Goal: Information Seeking & Learning: Learn about a topic

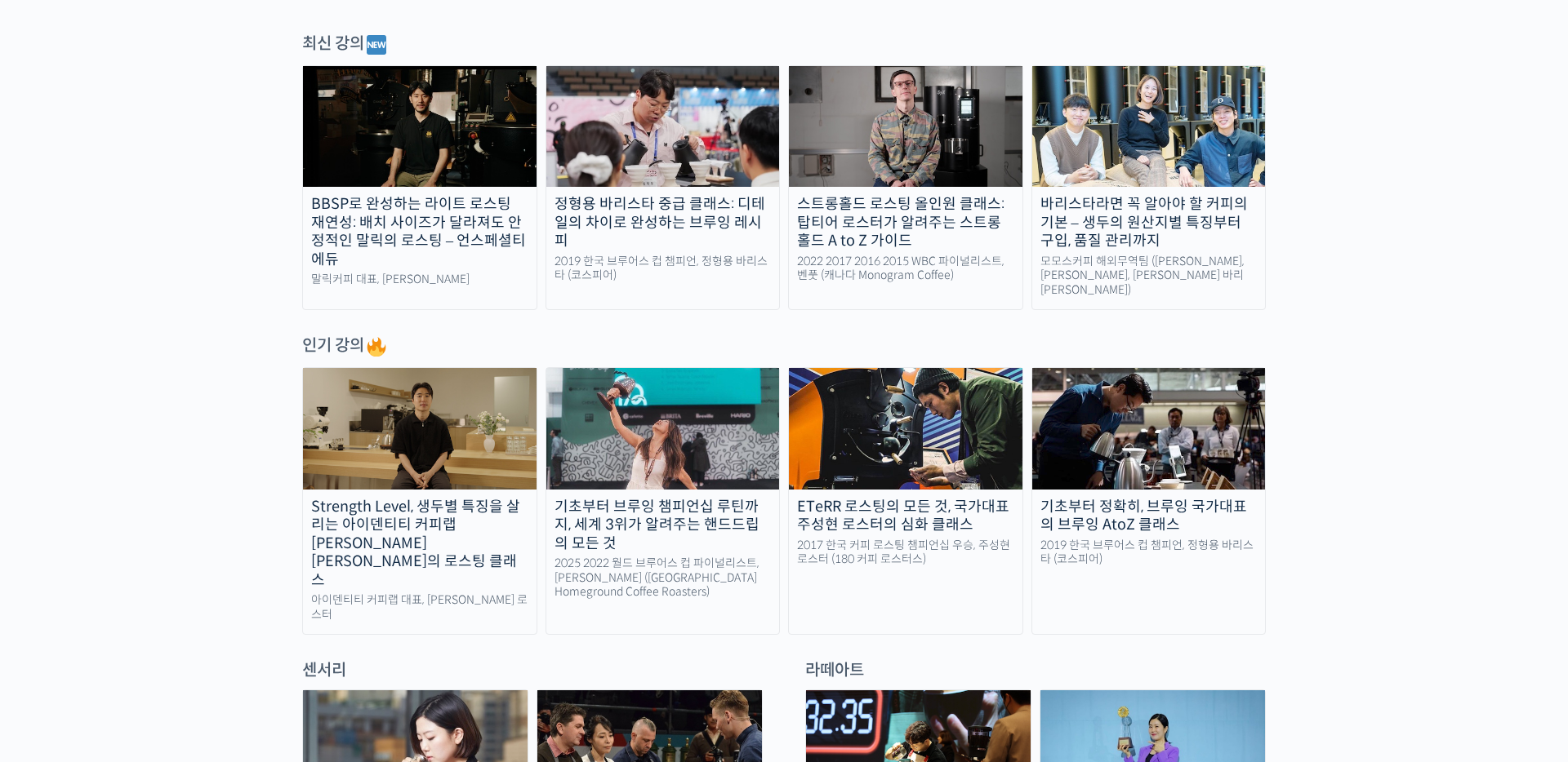
scroll to position [572, 0]
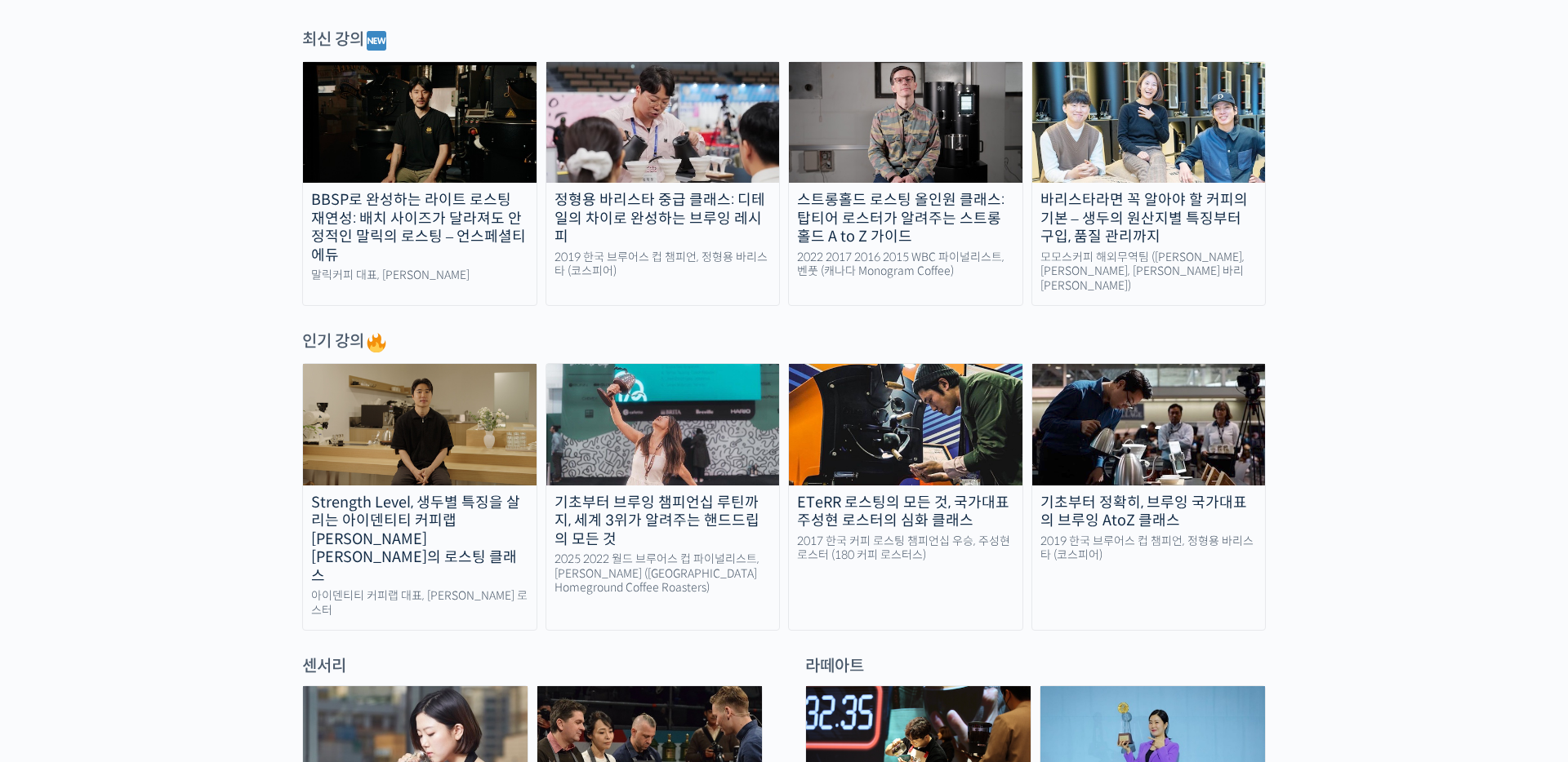
click at [462, 164] on img at bounding box center [420, 122] width 234 height 120
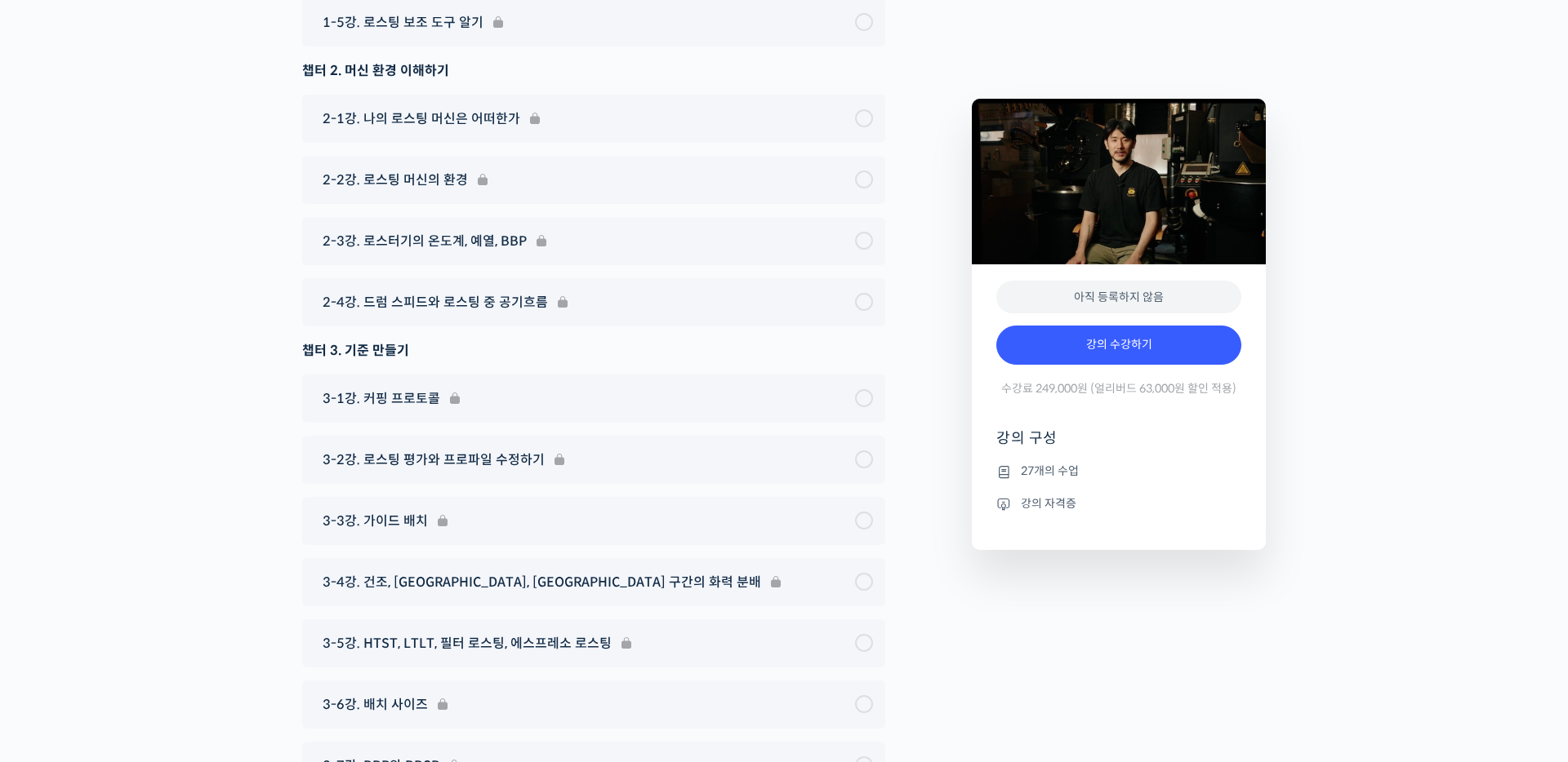
scroll to position [6115, 0]
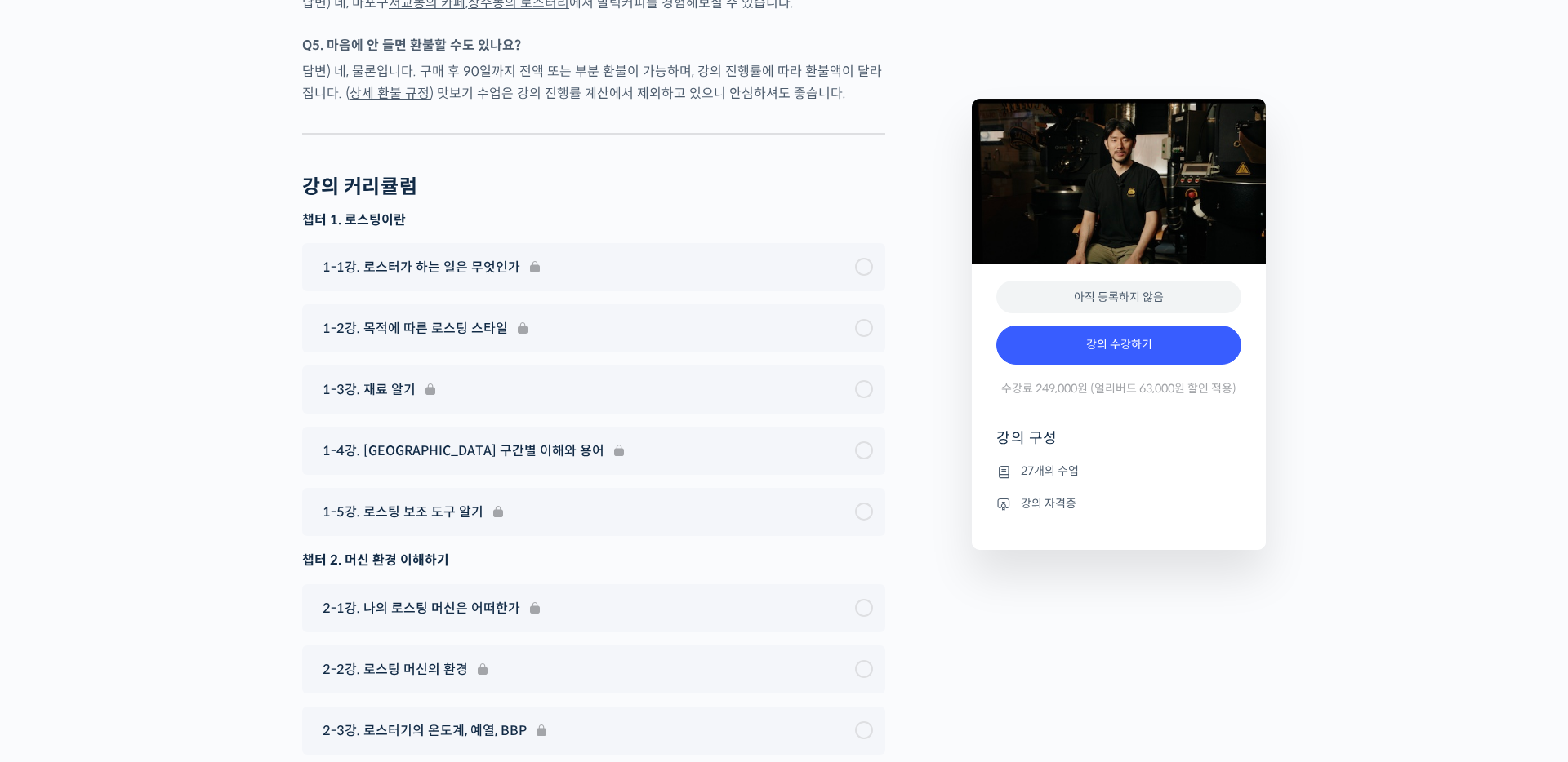
type input "cong238@naver.com"
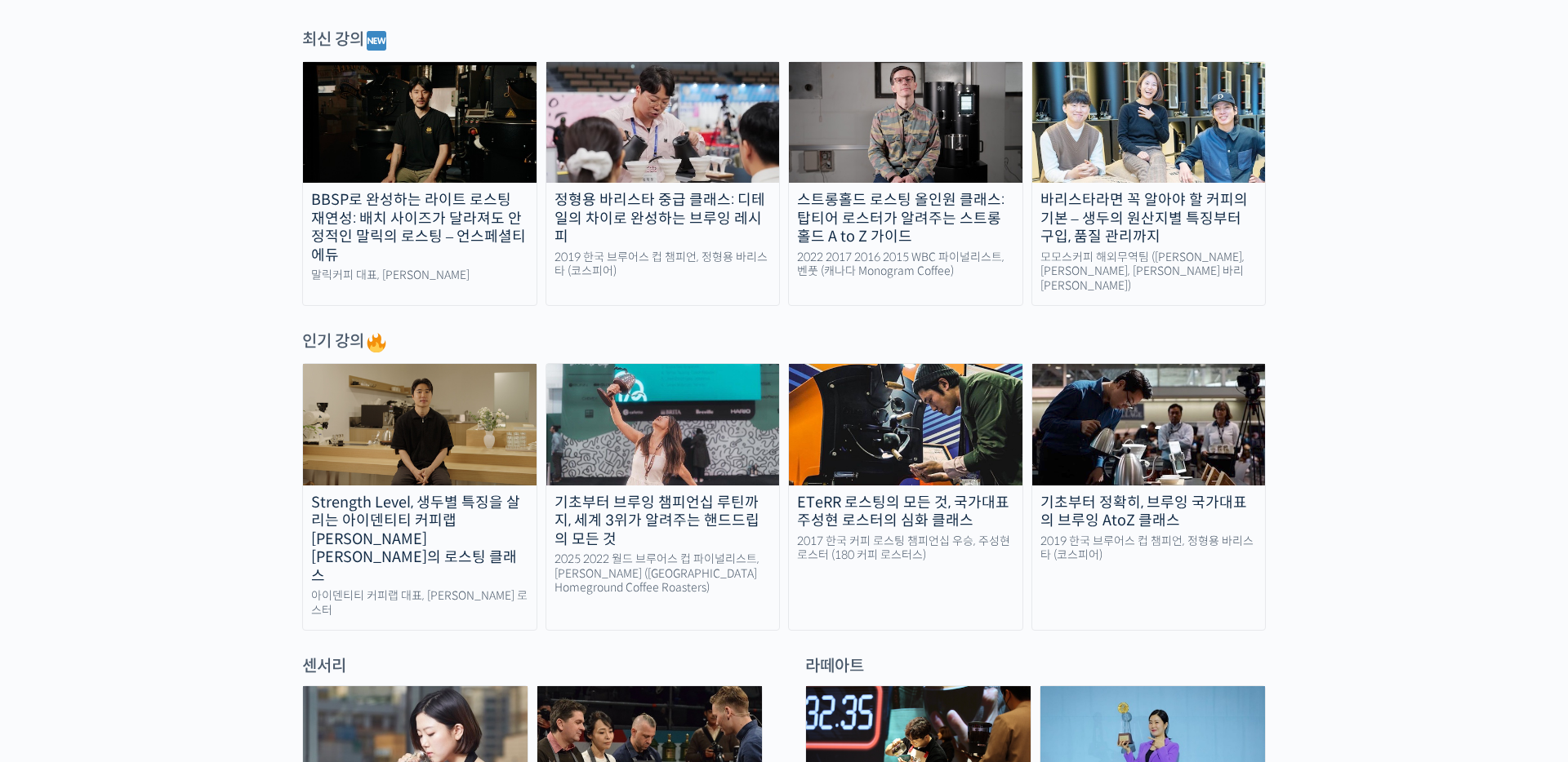
click at [898, 428] on img at bounding box center [906, 424] width 234 height 120
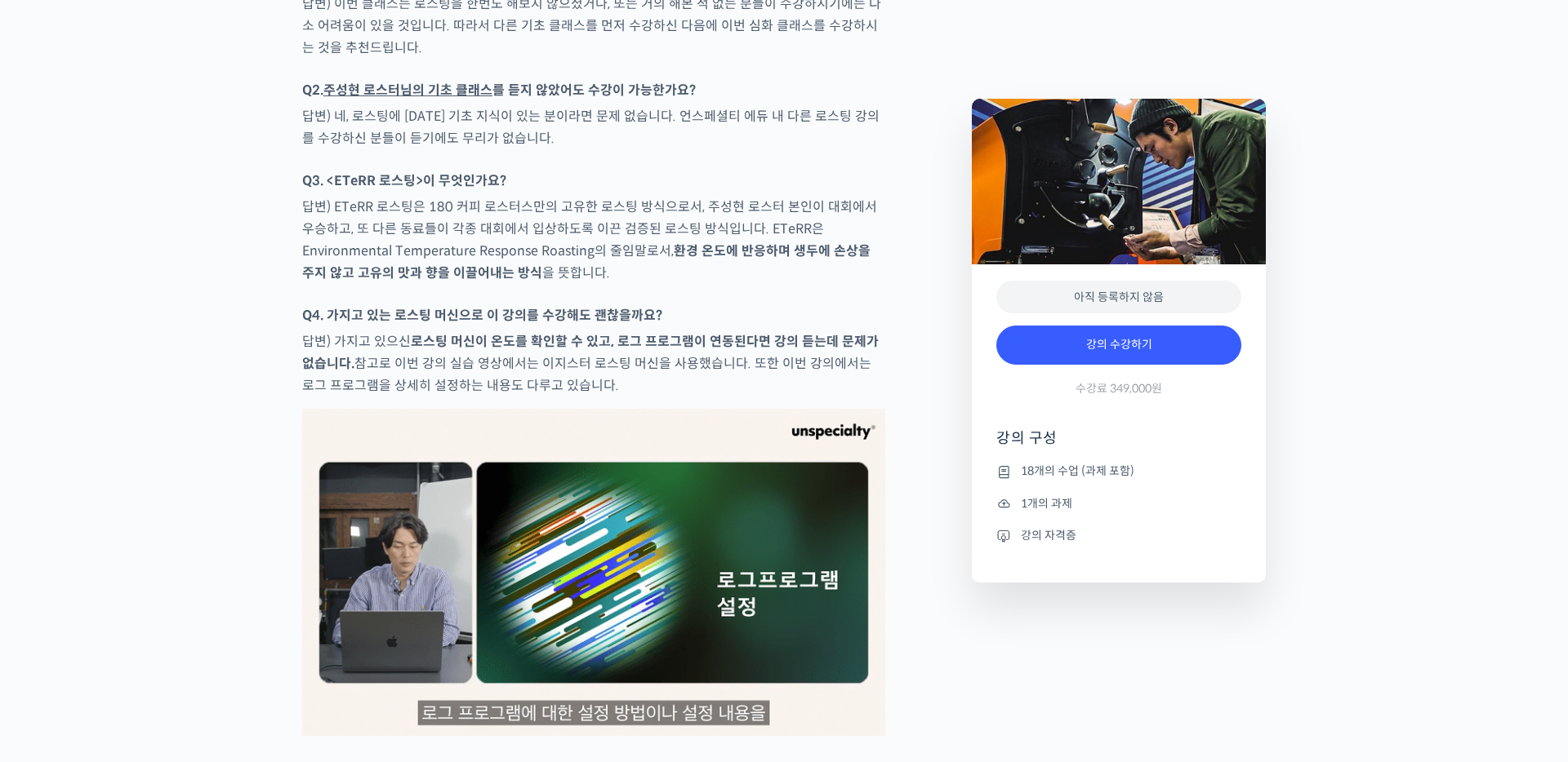
scroll to position [7354, 0]
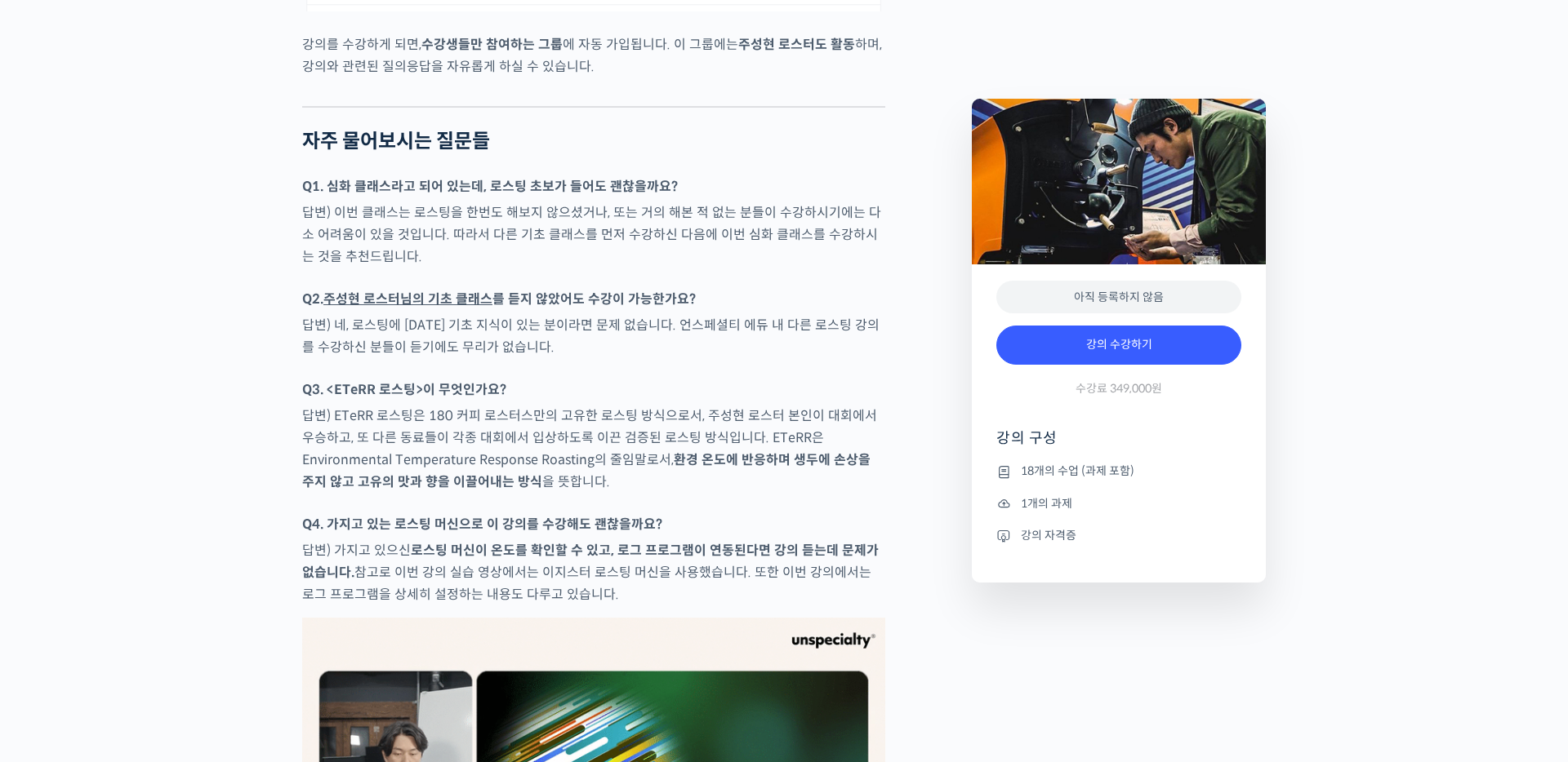
type input "[EMAIL_ADDRESS][DOMAIN_NAME]"
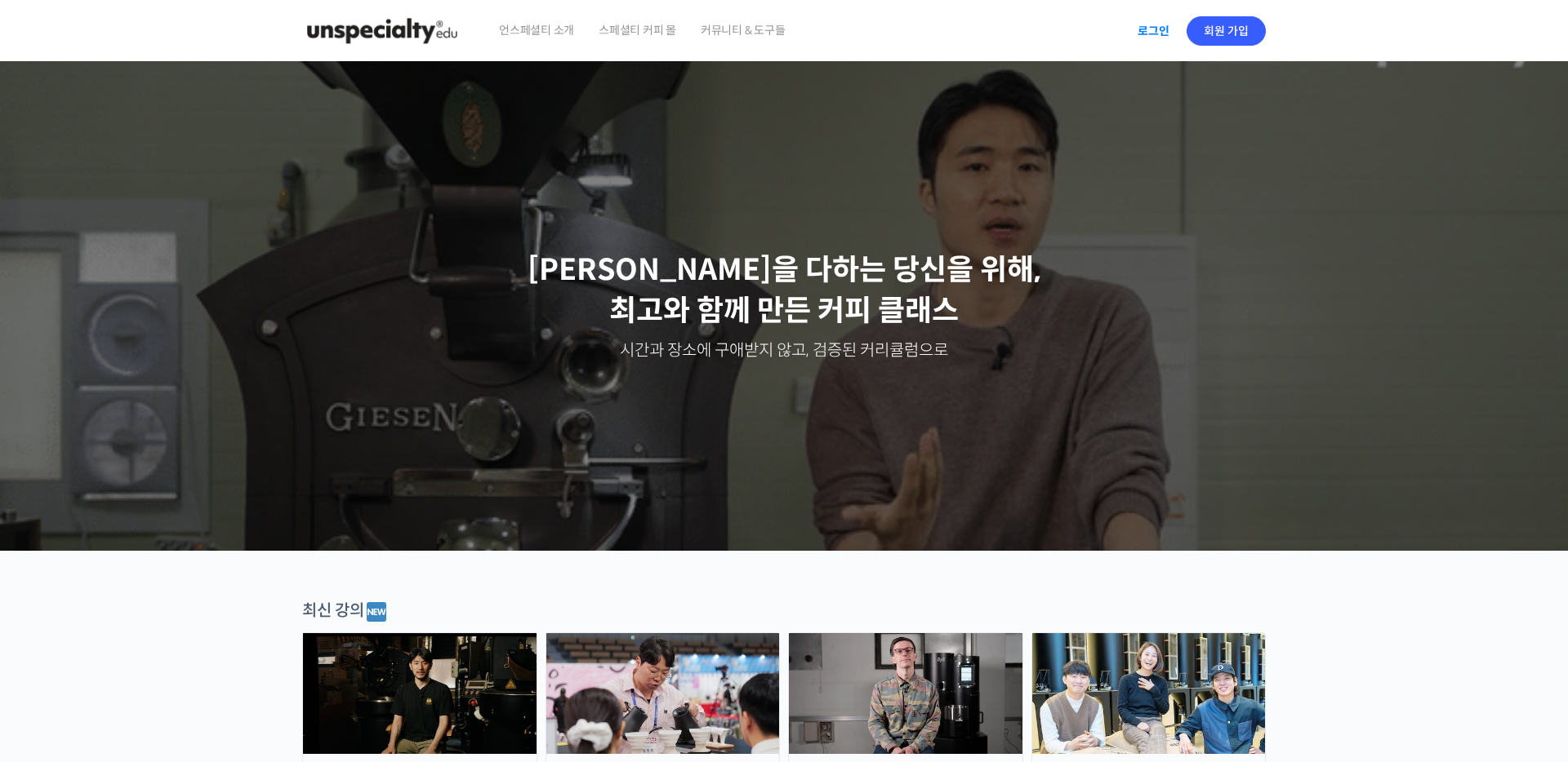
click at [1147, 16] on link "로그인" at bounding box center [1154, 31] width 51 height 37
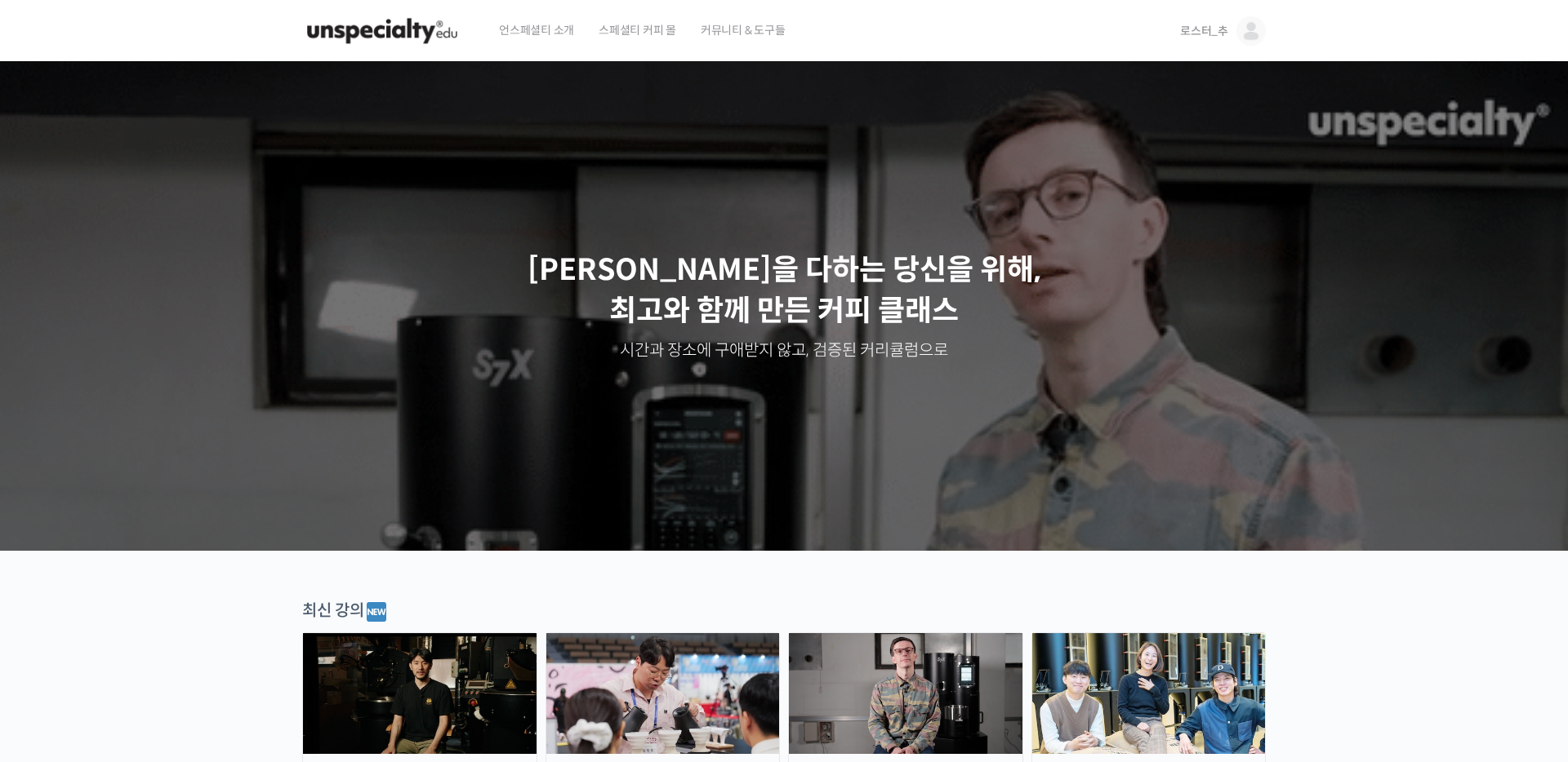
click at [1229, 28] on link "로스터_추" at bounding box center [1223, 31] width 86 height 62
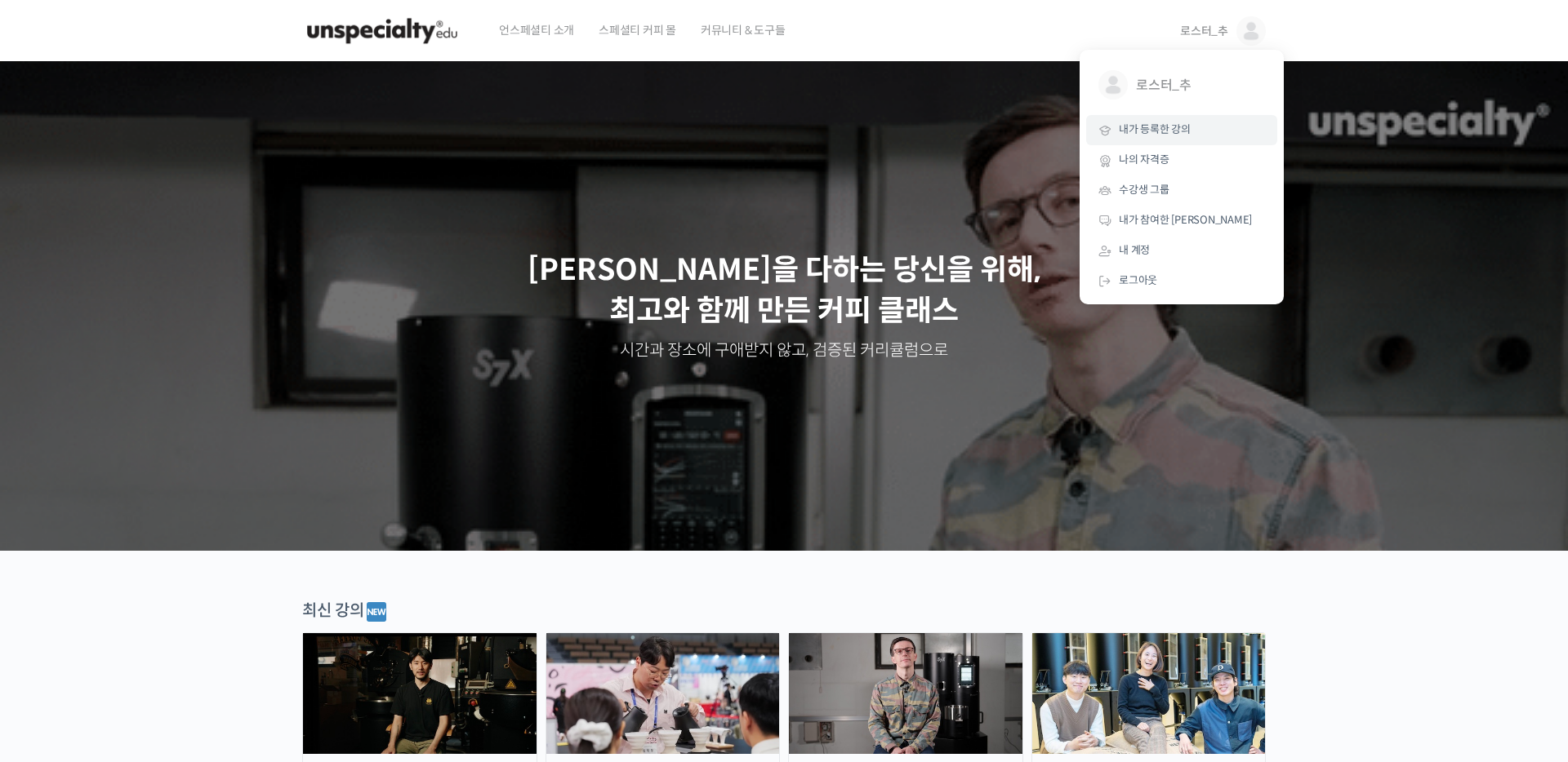
click at [1171, 135] on span "내가 등록한 강의" at bounding box center [1154, 129] width 72 height 14
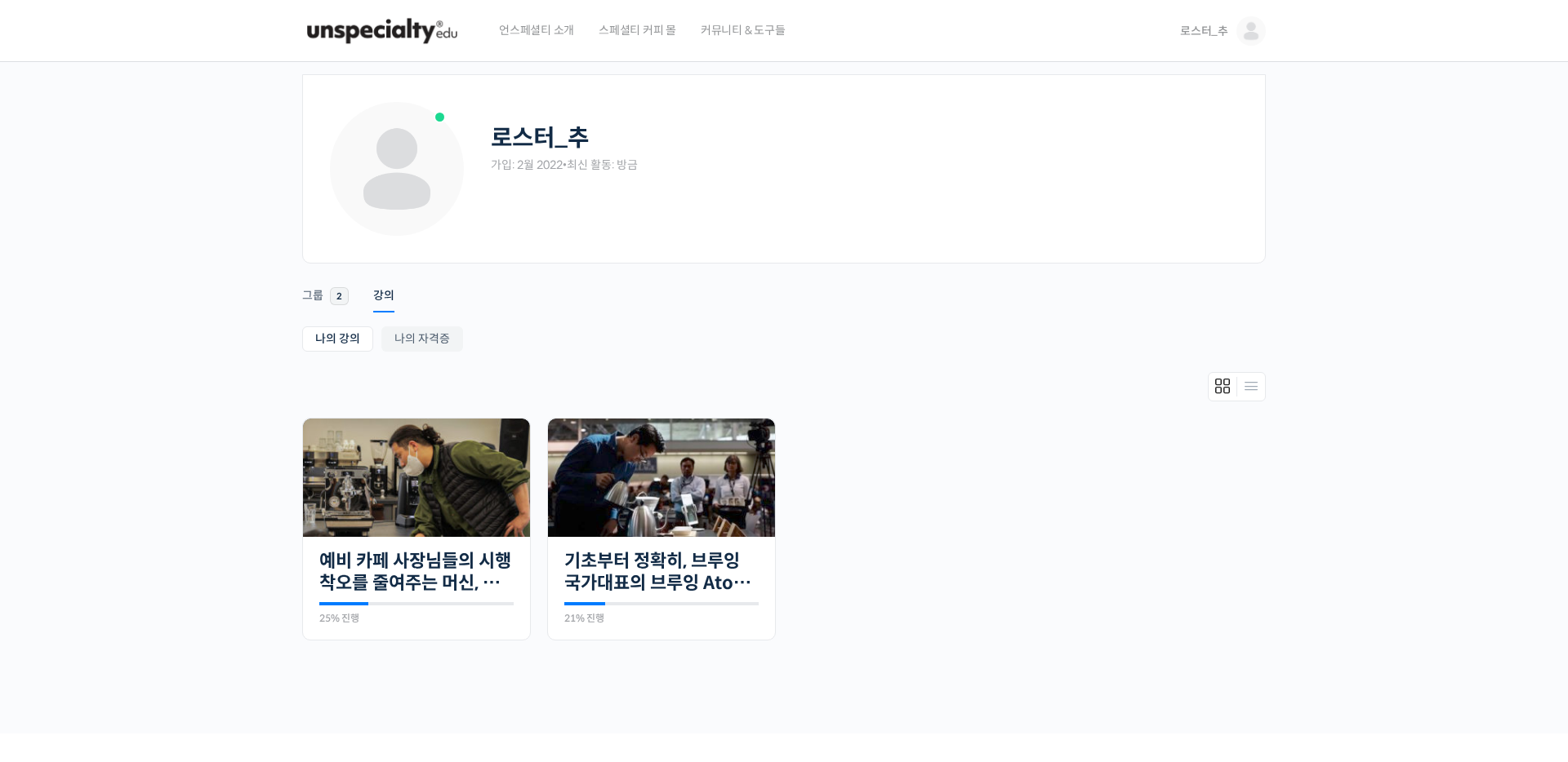
click at [405, 36] on img at bounding box center [382, 30] width 160 height 49
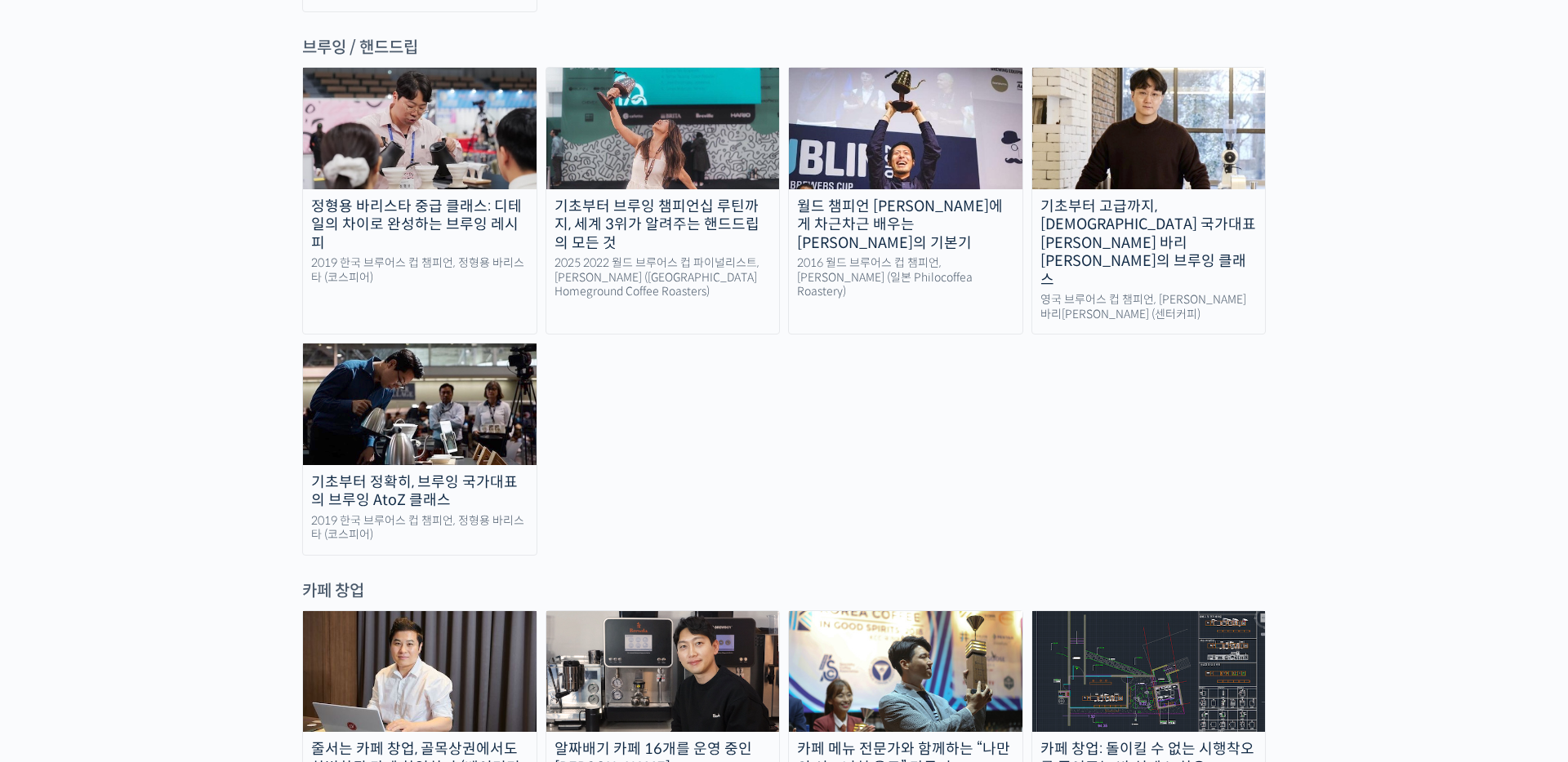
scroll to position [3183, 0]
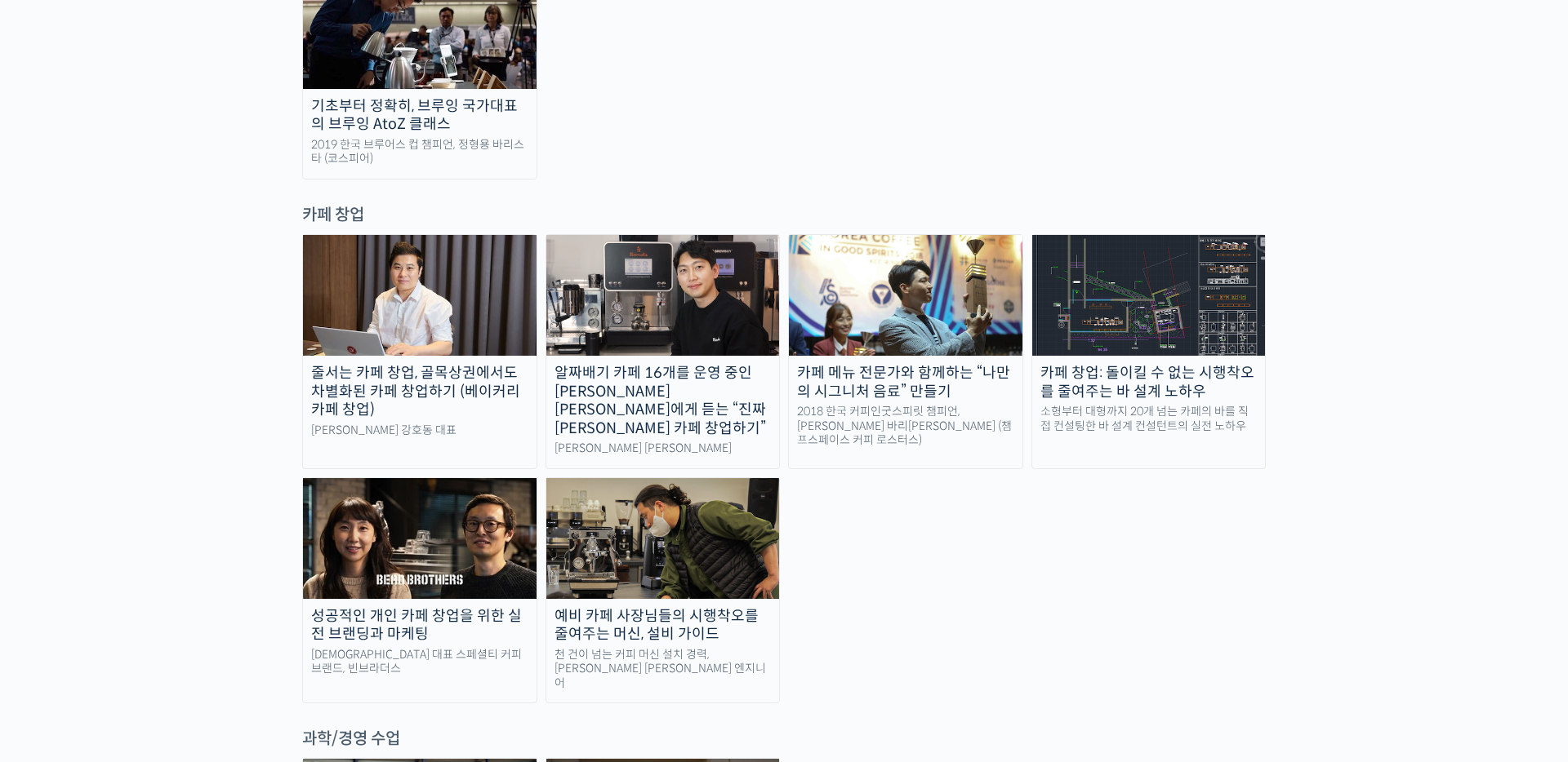
click at [1091, 235] on img at bounding box center [1149, 296] width 234 height 120
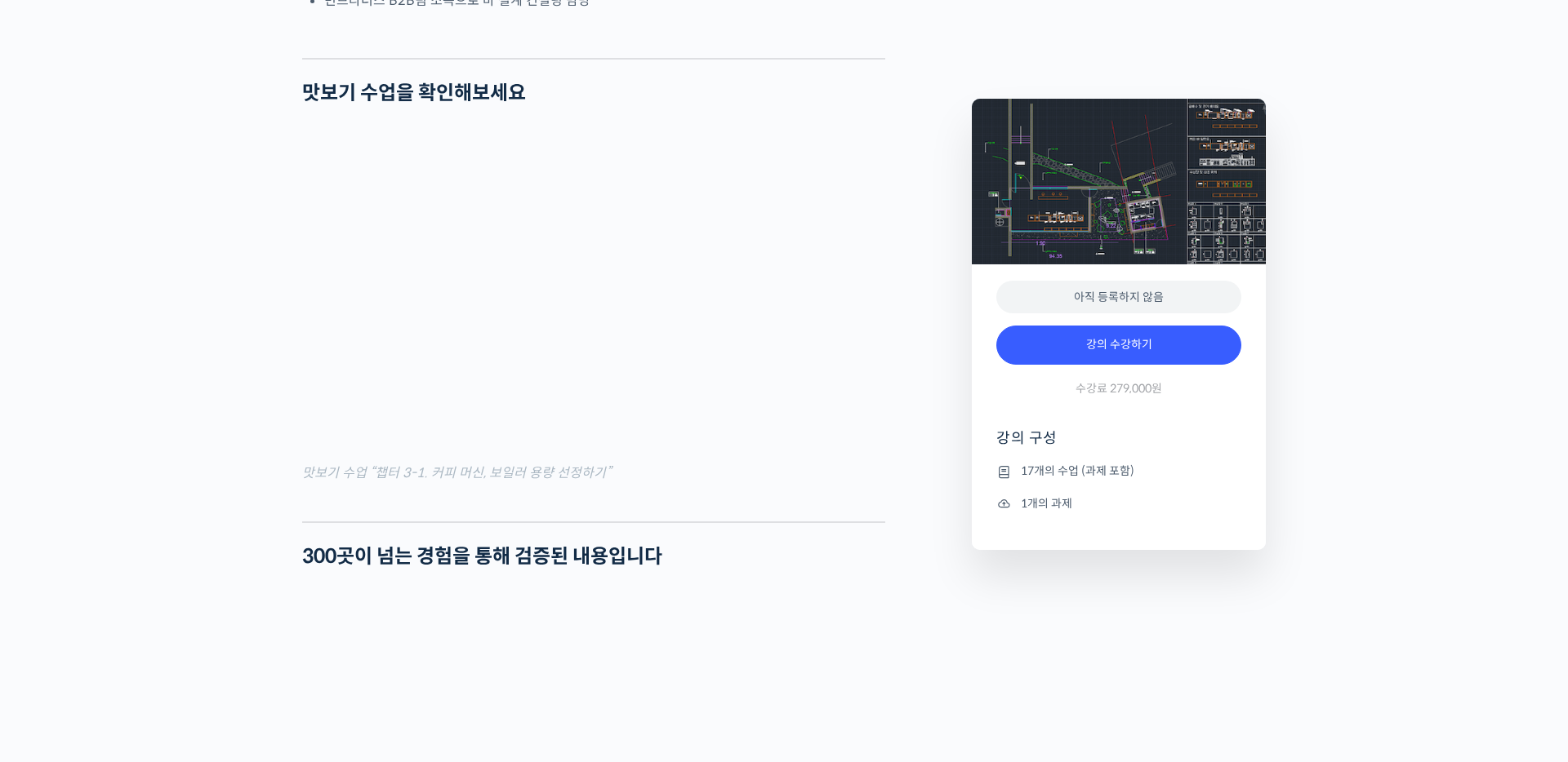
scroll to position [980, 0]
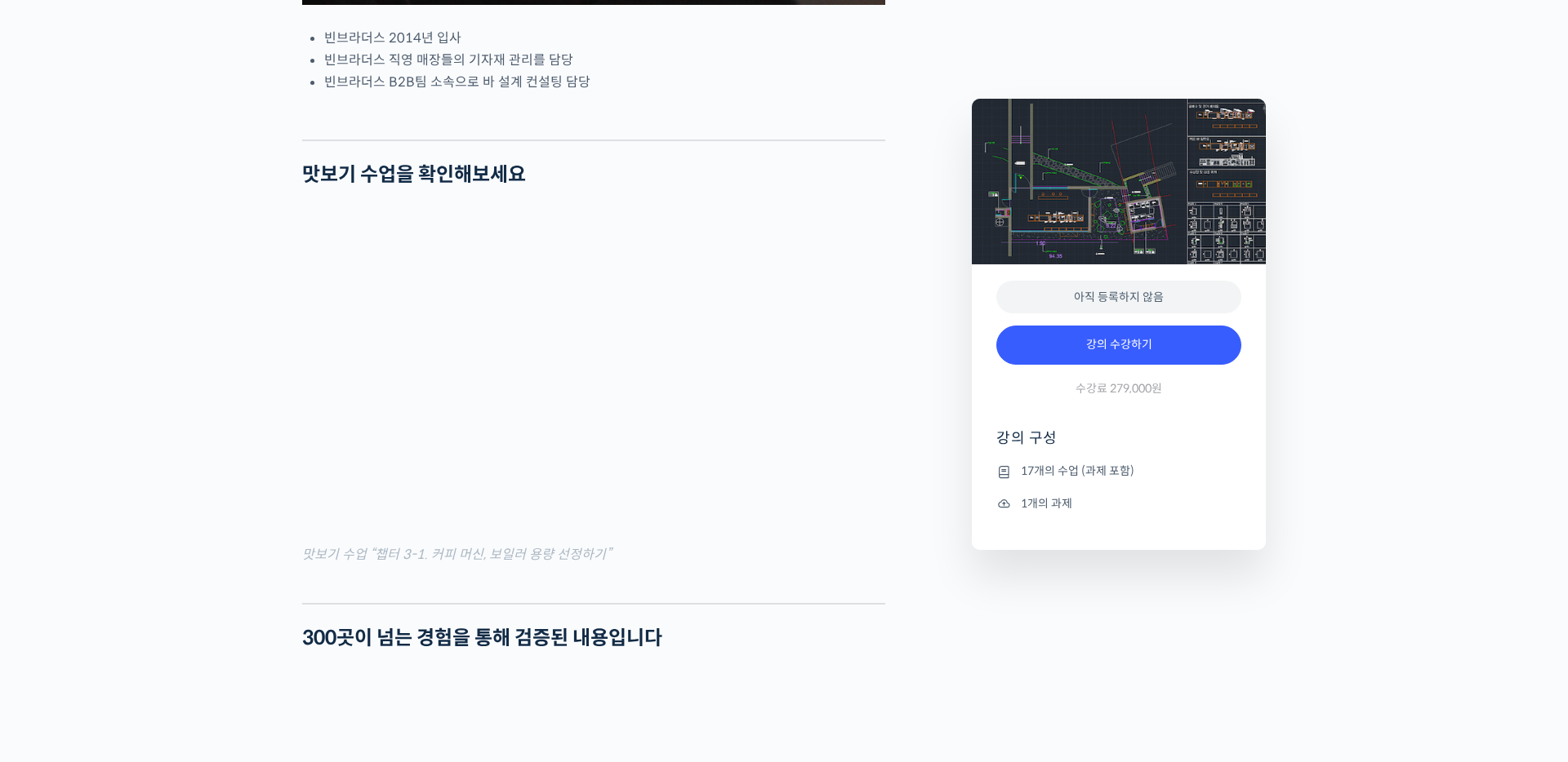
drag, startPoint x: 1088, startPoint y: 191, endPoint x: 946, endPoint y: 226, distance: 146.2
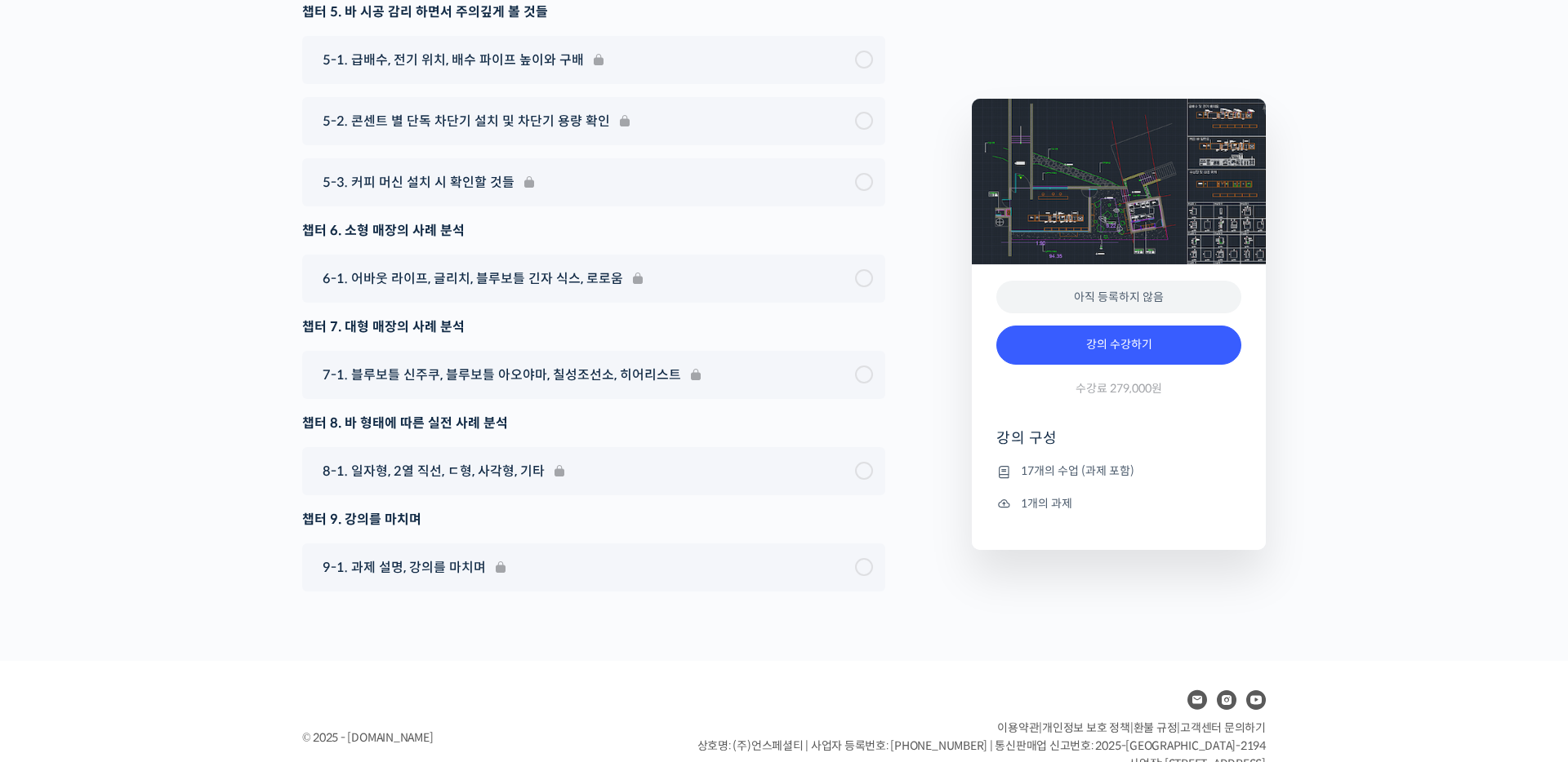
scroll to position [6938, 0]
